Goal: Information Seeking & Learning: Learn about a topic

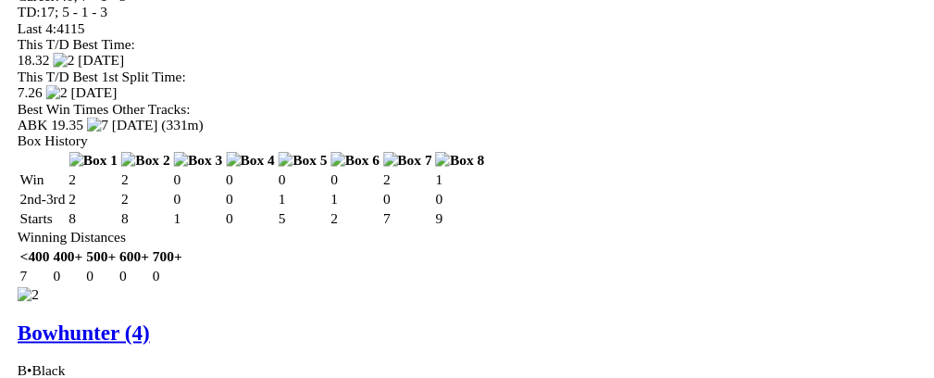
scroll to position [0, 44]
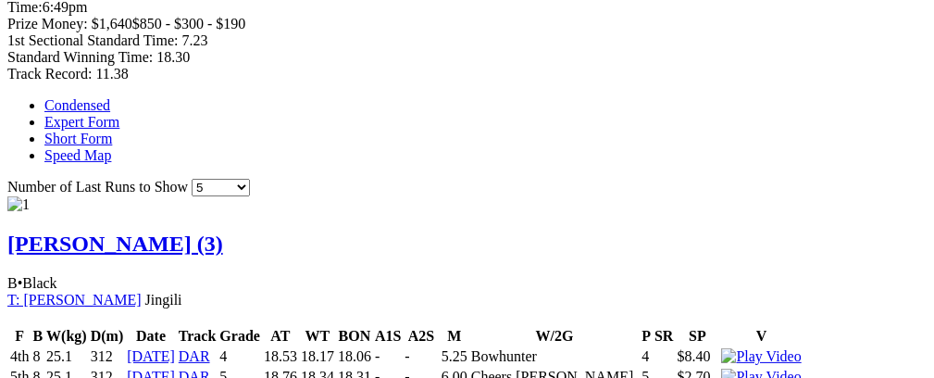
scroll to position [0, 0]
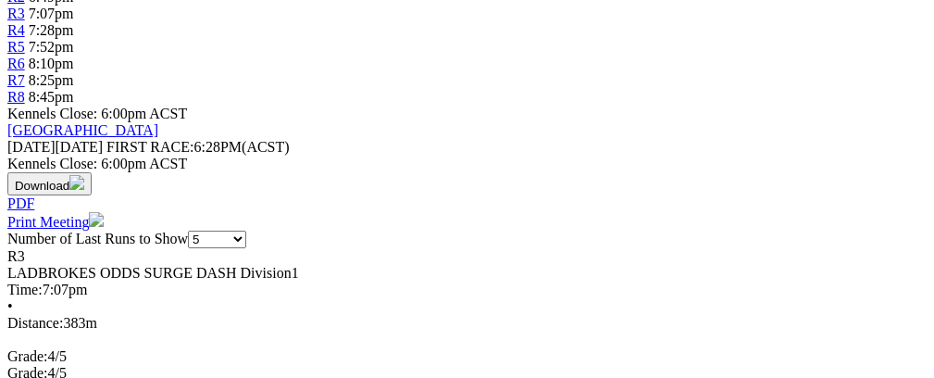
scroll to position [680, 0]
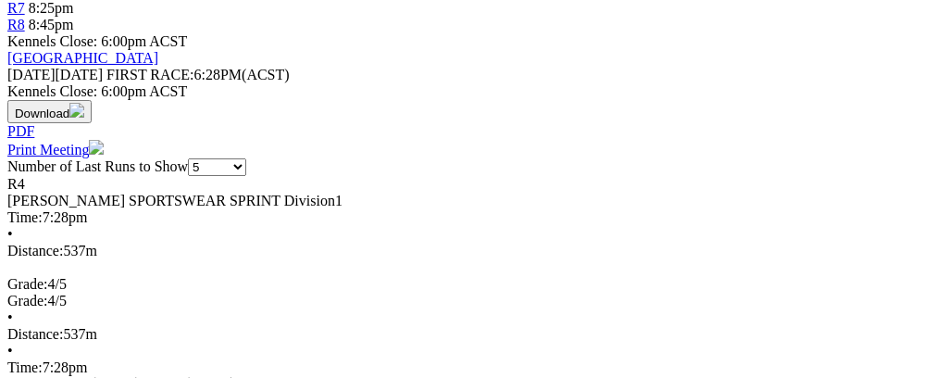
scroll to position [818, 0]
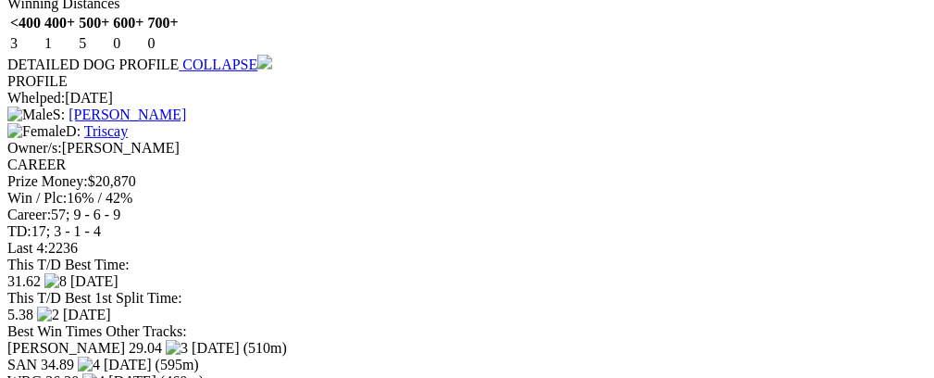
scroll to position [0, 68]
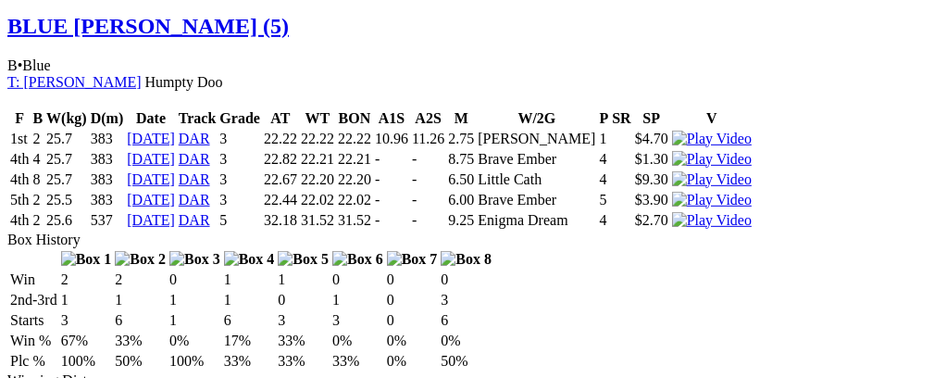
scroll to position [2234, 0]
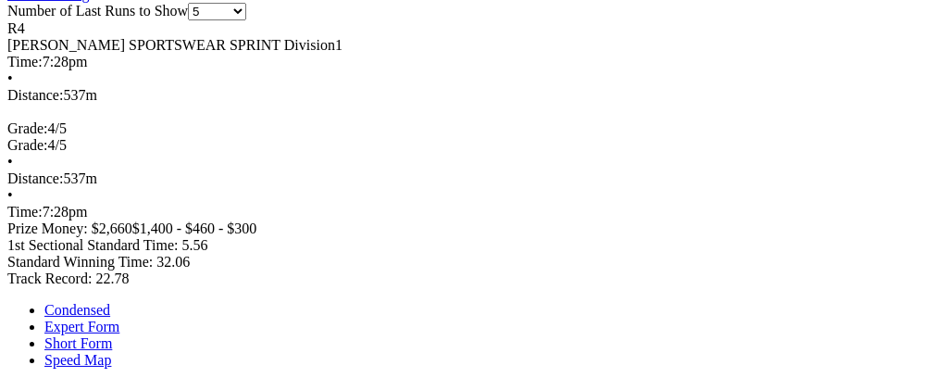
scroll to position [0, 0]
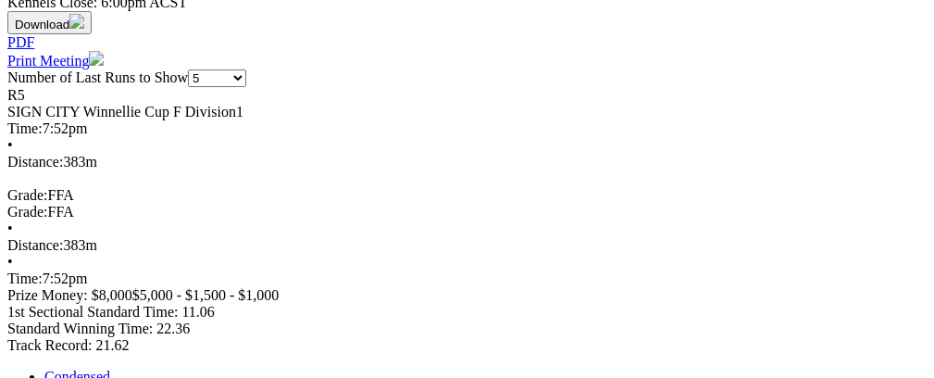
scroll to position [714, 0]
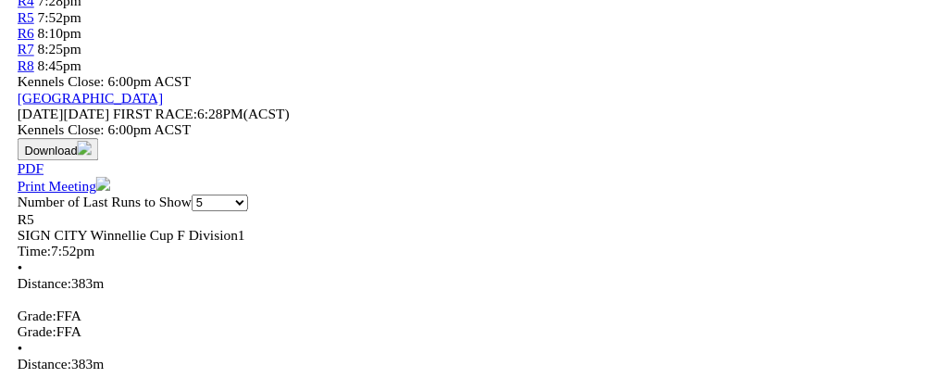
scroll to position [0, 26]
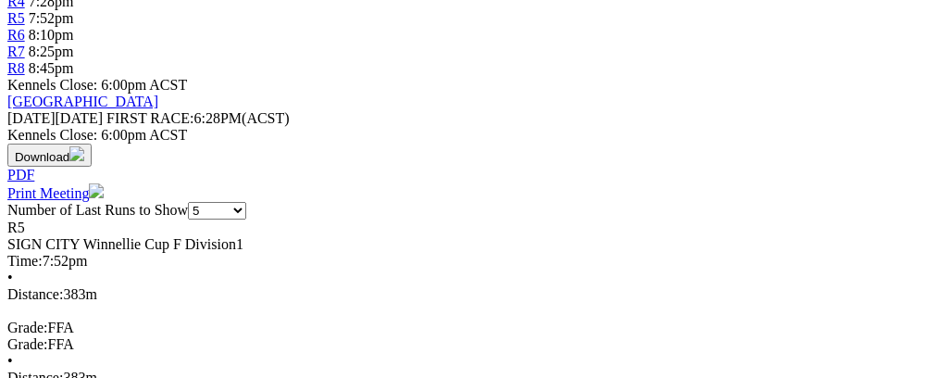
drag, startPoint x: 933, startPoint y: 83, endPoint x: 935, endPoint y: 99, distance: 15.8
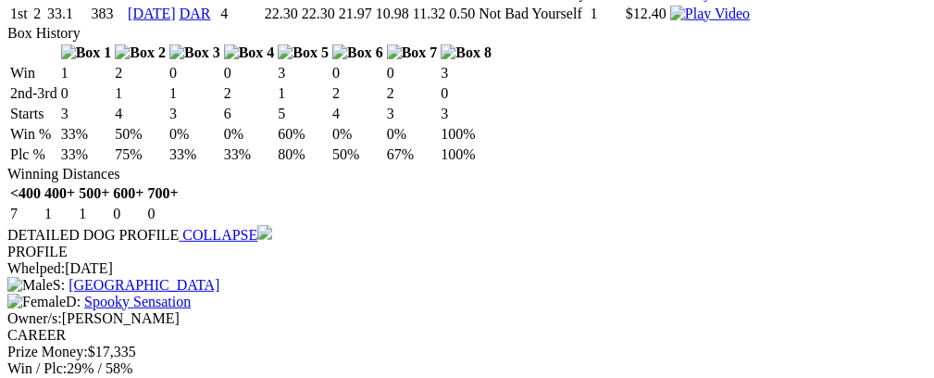
scroll to position [0, 55]
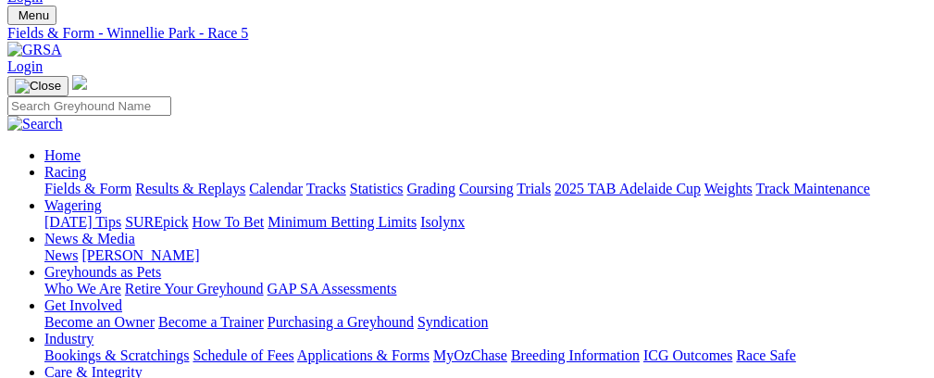
scroll to position [0, 0]
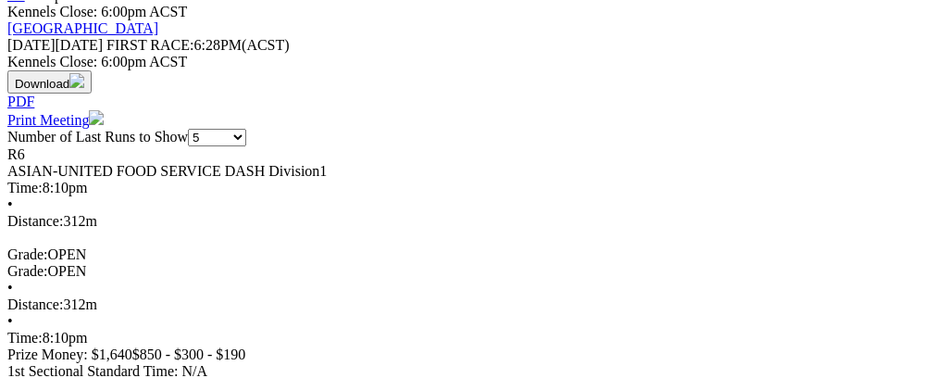
scroll to position [792, 0]
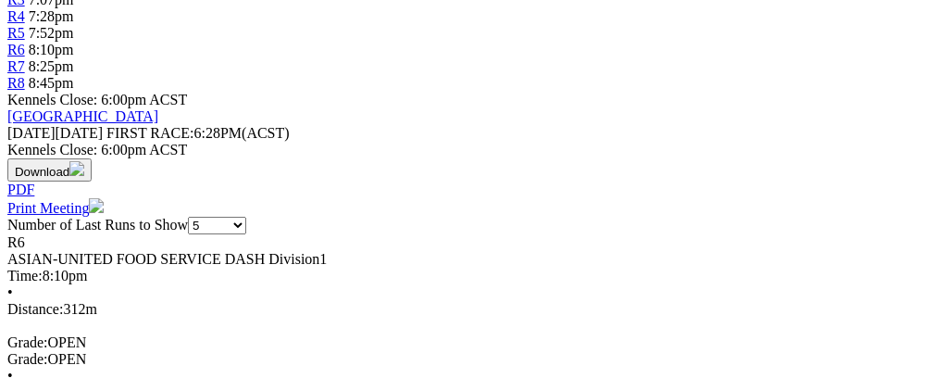
scroll to position [0, 56]
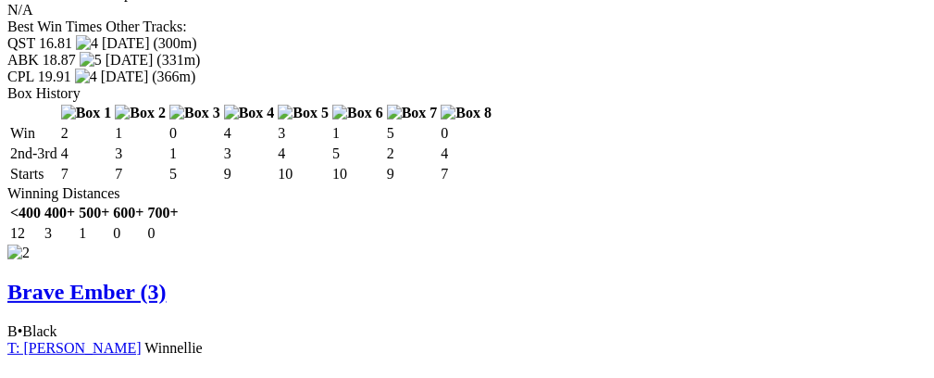
scroll to position [0, 0]
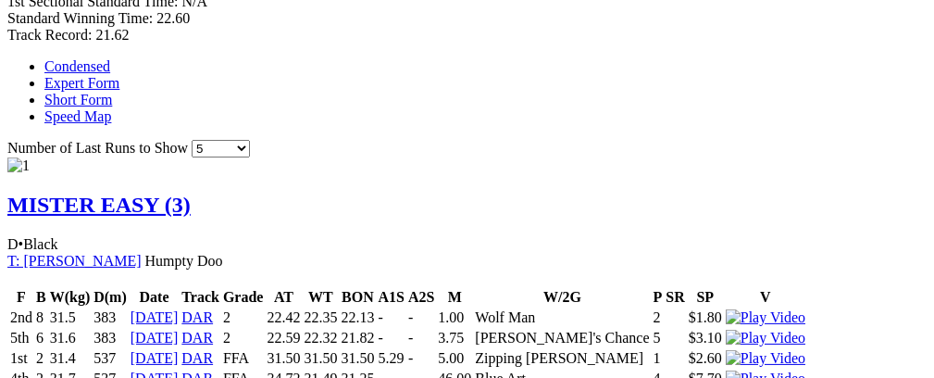
scroll to position [0, 46]
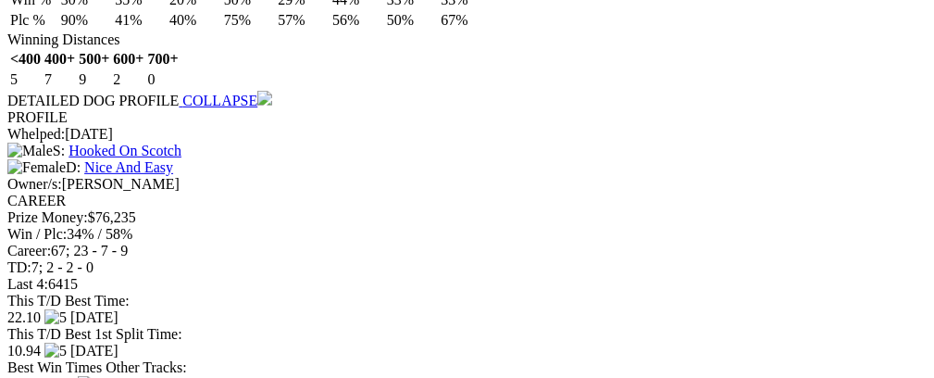
scroll to position [1794, 0]
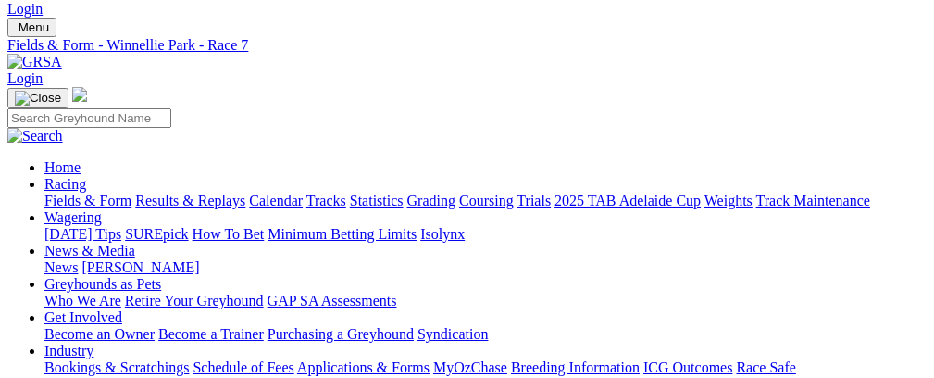
scroll to position [0, 0]
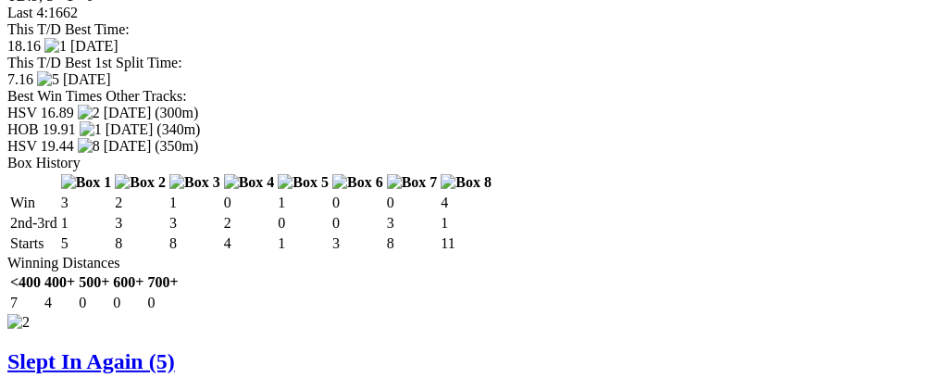
scroll to position [0, 49]
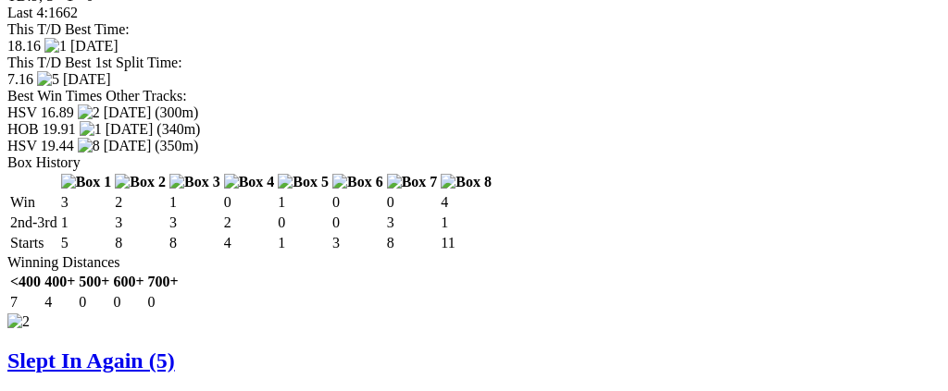
click icon "Close"
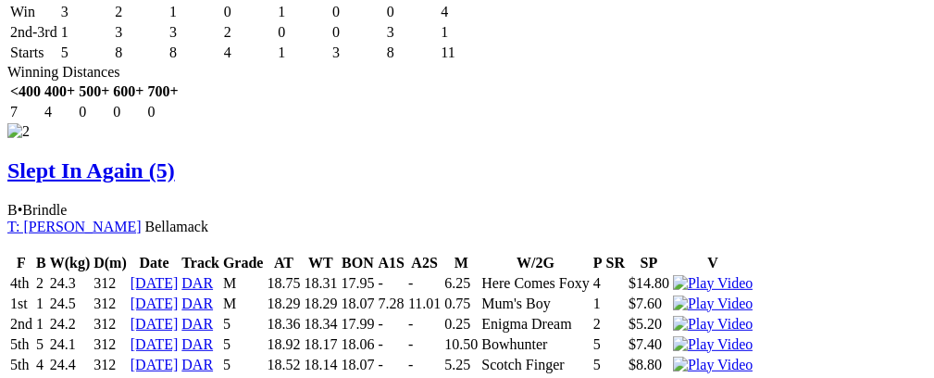
scroll to position [2148, 0]
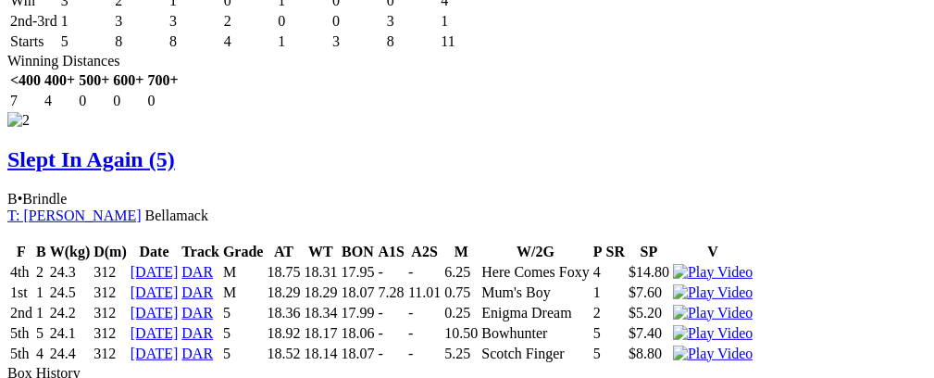
click img
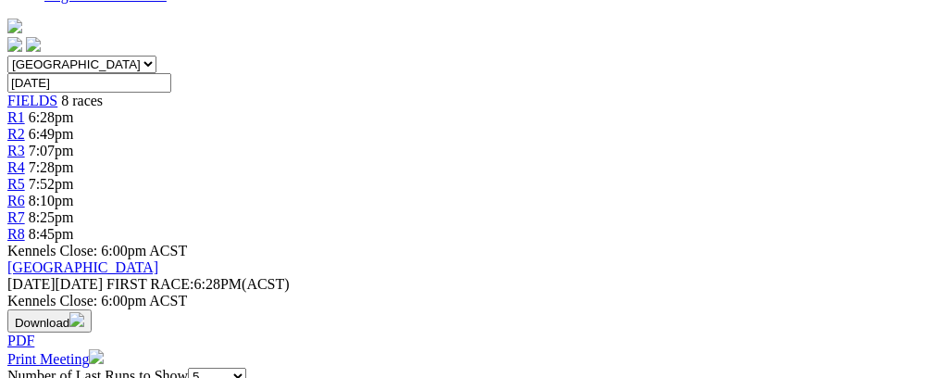
scroll to position [541, 0]
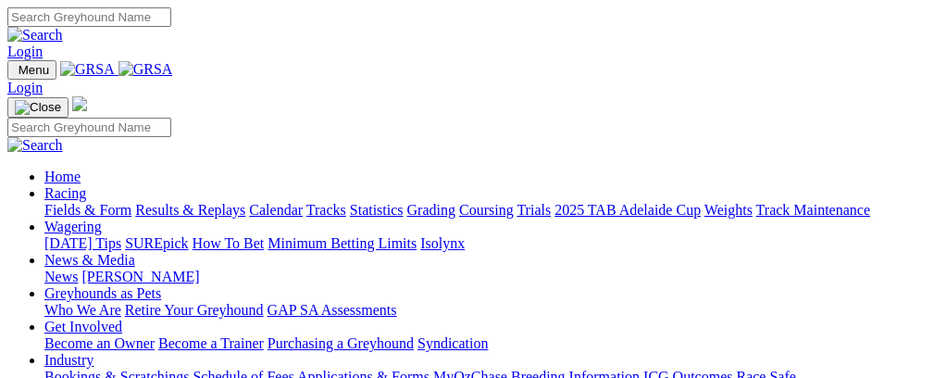
select select "NT"
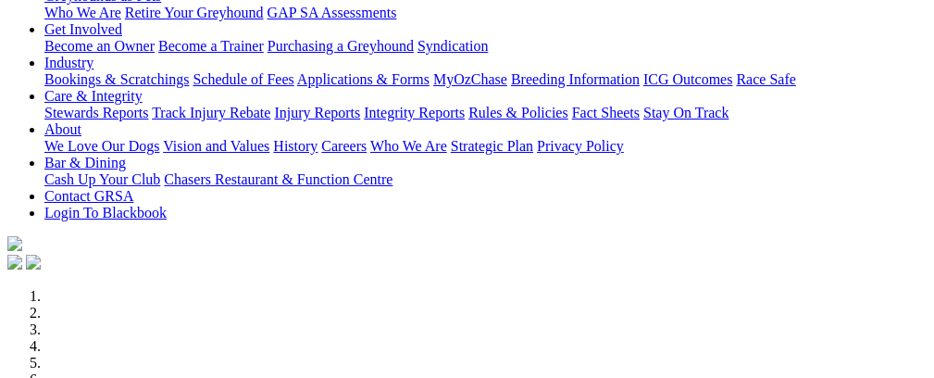
scroll to position [84, 0]
